Goal: Task Accomplishment & Management: Manage account settings

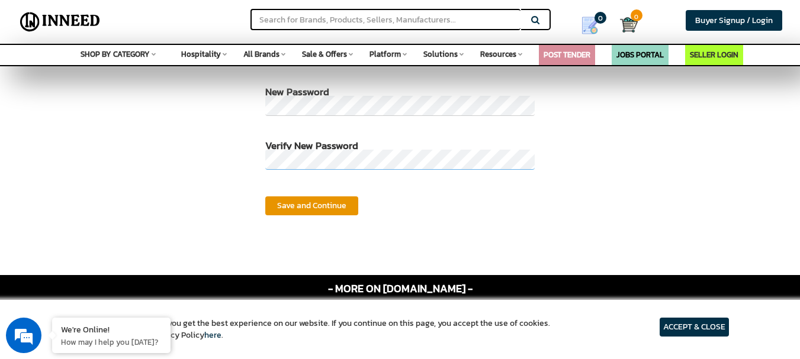
scroll to position [91, 0]
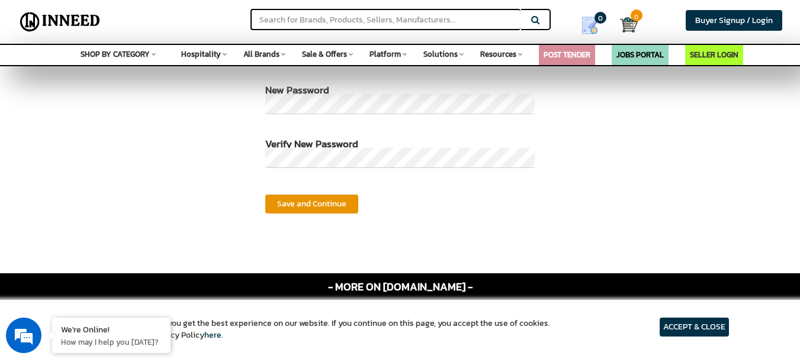
click at [323, 202] on span "Save and Continue" at bounding box center [311, 204] width 69 height 12
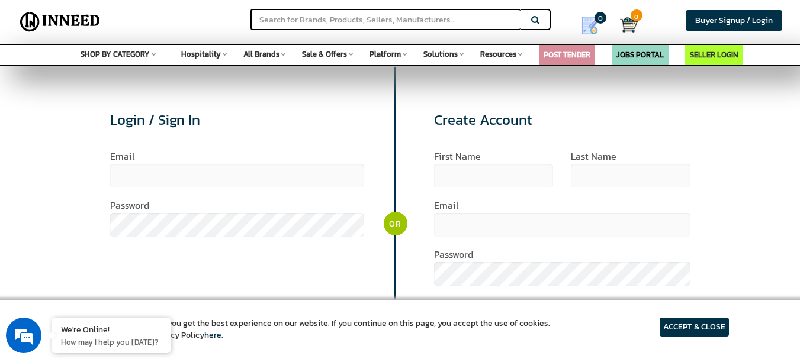
click at [132, 156] on label "Email" at bounding box center [237, 156] width 255 height 9
click at [149, 160] on label "Email" at bounding box center [237, 156] width 255 height 9
click at [164, 147] on div "Login / Sign In Email Password Login Get new password >>" at bounding box center [233, 206] width 323 height 279
click at [168, 120] on h2 "Login / Sign In" at bounding box center [237, 119] width 255 height 15
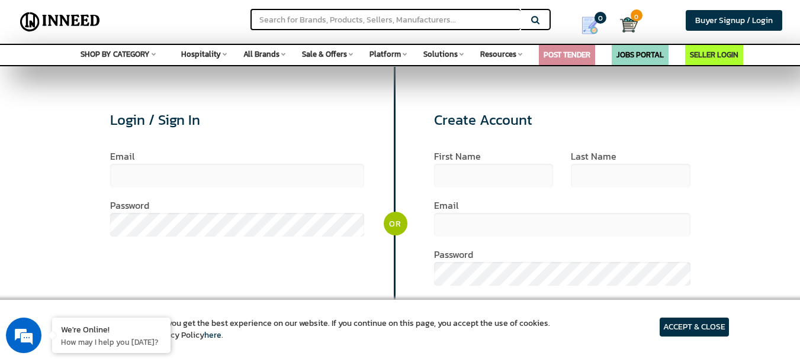
click at [168, 120] on h2 "Login / Sign In" at bounding box center [237, 119] width 255 height 15
click at [143, 119] on h2 "Login / Sign In" at bounding box center [237, 119] width 255 height 15
click at [130, 204] on label "Password" at bounding box center [237, 205] width 255 height 9
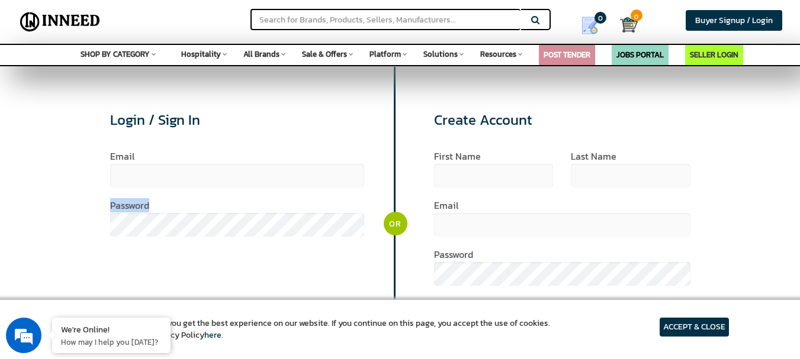
click at [130, 202] on label "Password" at bounding box center [237, 205] width 255 height 9
click at [141, 162] on div "Email" at bounding box center [237, 170] width 255 height 36
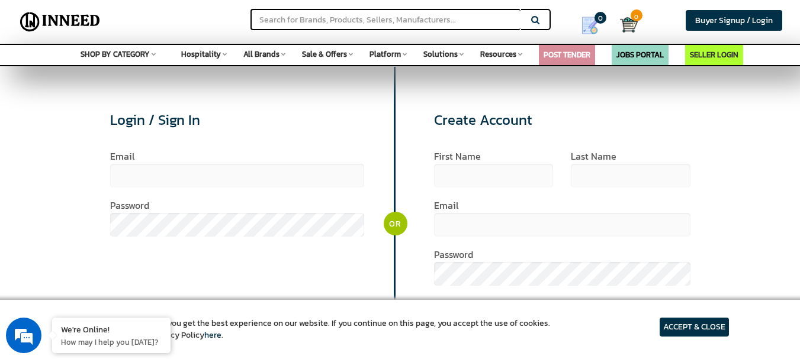
click at [110, 155] on label "Email" at bounding box center [237, 156] width 255 height 9
click at [114, 202] on label "Password" at bounding box center [237, 205] width 255 height 9
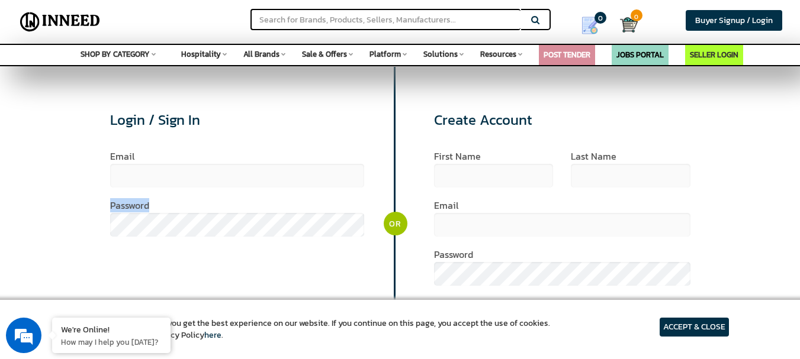
click at [114, 202] on label "Password" at bounding box center [237, 205] width 255 height 9
click at [186, 203] on label "Password" at bounding box center [237, 205] width 255 height 9
click at [175, 157] on label "Email" at bounding box center [237, 156] width 255 height 9
click at [709, 18] on span "Buyer Signup / Login" at bounding box center [734, 20] width 78 height 12
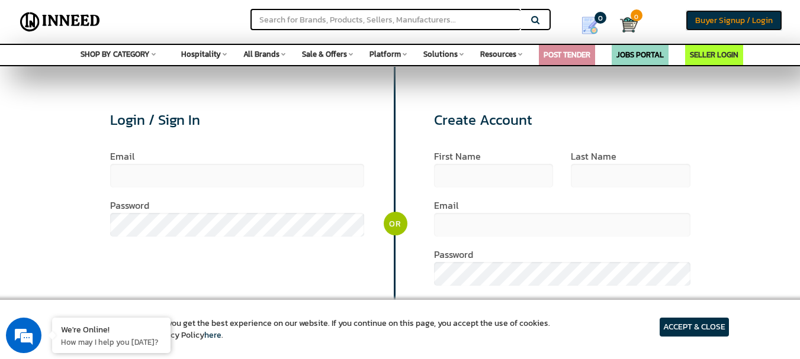
click at [710, 20] on span "Buyer Signup / Login" at bounding box center [734, 20] width 78 height 12
click at [722, 21] on span "Buyer Signup / Login" at bounding box center [734, 20] width 78 height 12
click at [700, 15] on span "Buyer Signup / Login" at bounding box center [734, 20] width 78 height 12
click at [752, 22] on span "Buyer Signup / Login" at bounding box center [734, 20] width 78 height 12
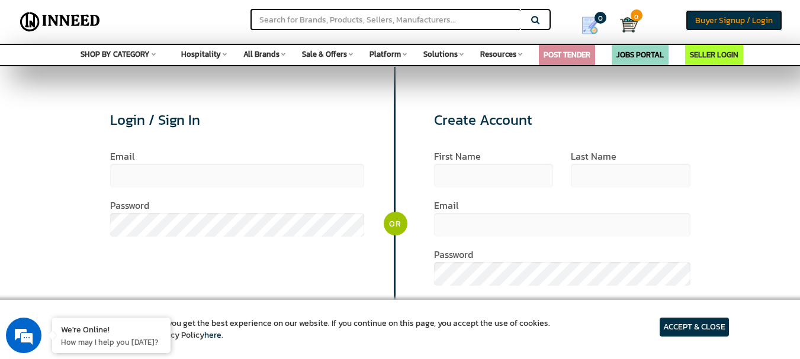
click at [752, 22] on span "Buyer Signup / Login" at bounding box center [734, 20] width 78 height 12
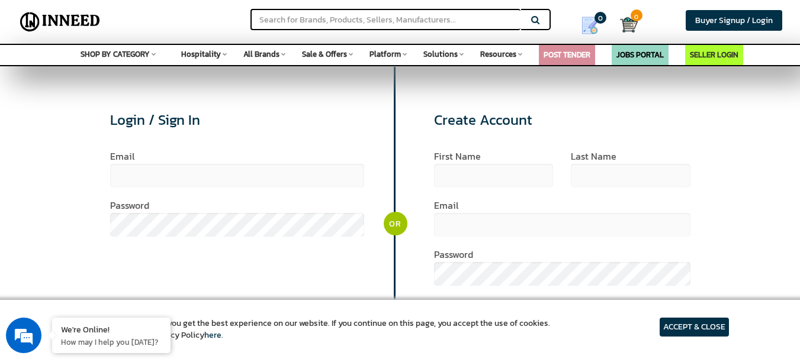
click at [467, 156] on label "first name" at bounding box center [493, 156] width 119 height 9
click at [466, 156] on label "first name" at bounding box center [493, 156] width 119 height 9
click at [592, 161] on label "last name" at bounding box center [630, 156] width 119 height 9
click at [462, 207] on label "Email" at bounding box center [562, 205] width 256 height 9
click at [459, 259] on label "Password" at bounding box center [562, 254] width 256 height 9
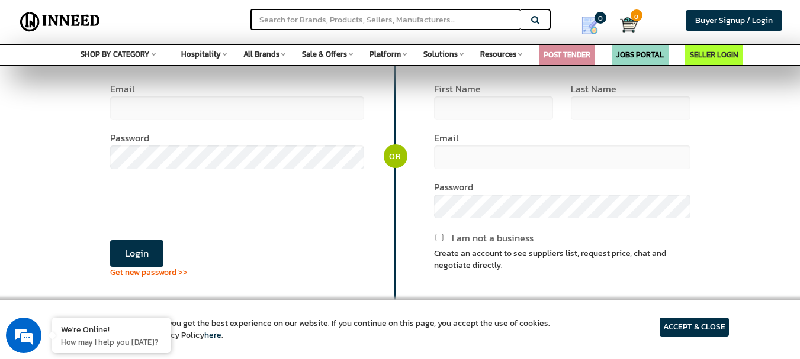
scroll to position [72, 0]
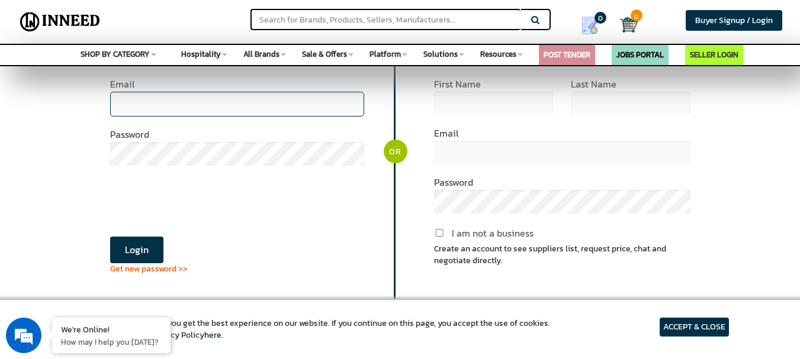
click at [157, 99] on input "email" at bounding box center [237, 104] width 255 height 25
type input "[EMAIL_ADDRESS][DOMAIN_NAME]"
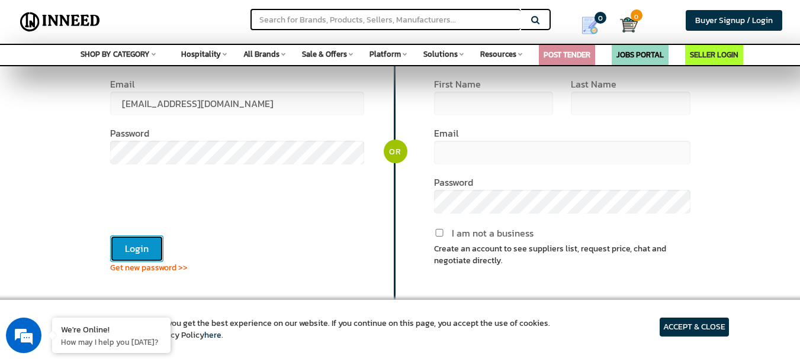
click at [143, 247] on button "Login" at bounding box center [136, 249] width 53 height 27
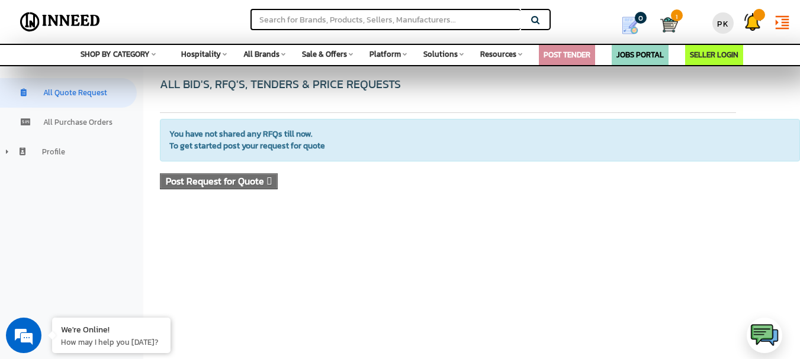
click at [72, 92] on span "All Quote Request" at bounding box center [75, 92] width 64 height 11
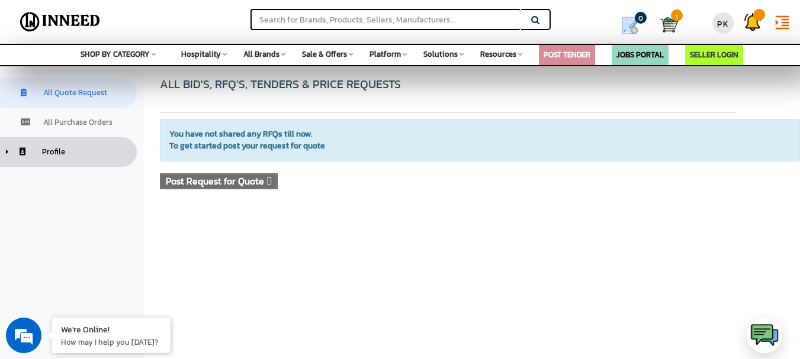
click at [57, 154] on span "Profile" at bounding box center [53, 151] width 23 height 11
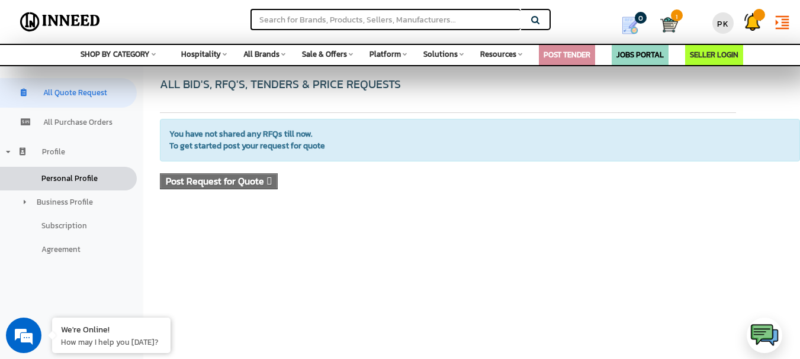
click at [63, 179] on span "Personal Profile" at bounding box center [69, 178] width 56 height 11
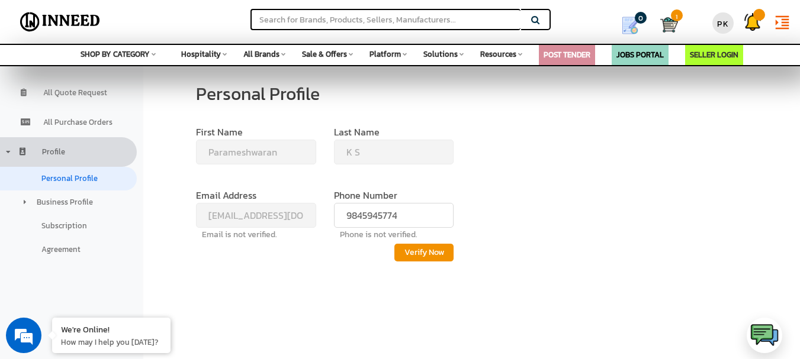
click at [416, 254] on label "Verify Now" at bounding box center [423, 253] width 59 height 18
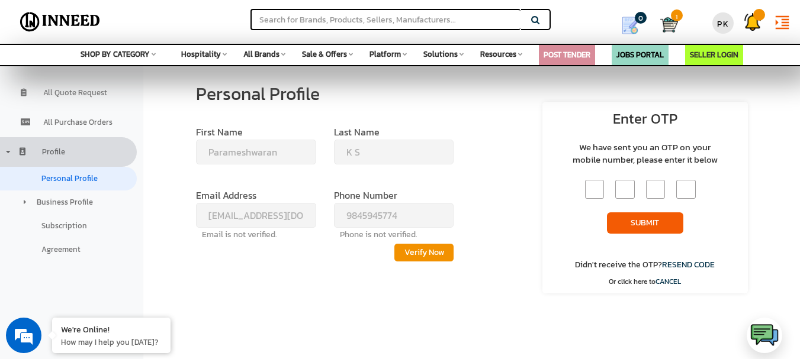
click at [594, 185] on input "text" at bounding box center [594, 190] width 19 height 20
click at [356, 311] on div "Personal Profile First Name Parameshwaran Last name [PERSON_NAME] Email Address…" at bounding box center [324, 199] width 317 height 266
click at [694, 262] on span "RESEND CODE" at bounding box center [688, 265] width 53 height 12
